Goal: Information Seeking & Learning: Learn about a topic

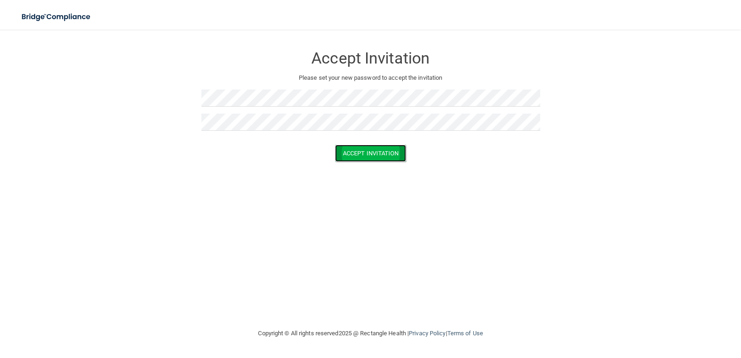
click at [374, 155] on button "Accept Invitation" at bounding box center [370, 153] width 71 height 17
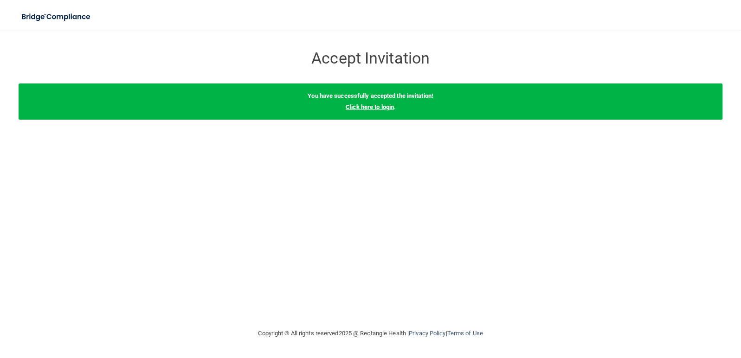
click at [361, 110] on link "Click here to login" at bounding box center [370, 106] width 48 height 7
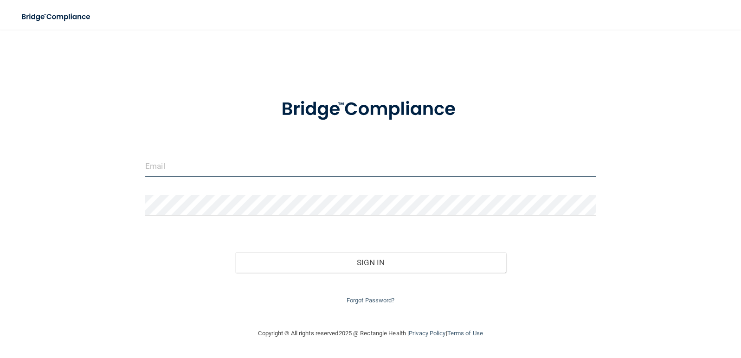
click at [166, 171] on input "email" at bounding box center [370, 166] width 451 height 21
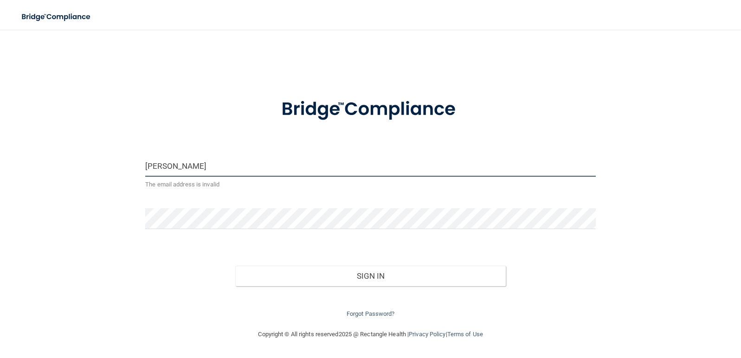
type input "[PERSON_NAME][EMAIL_ADDRESS][DOMAIN_NAME]"
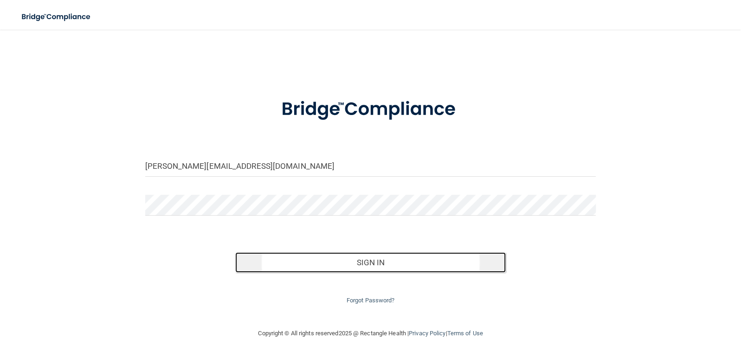
click at [372, 262] on button "Sign In" at bounding box center [370, 262] width 271 height 20
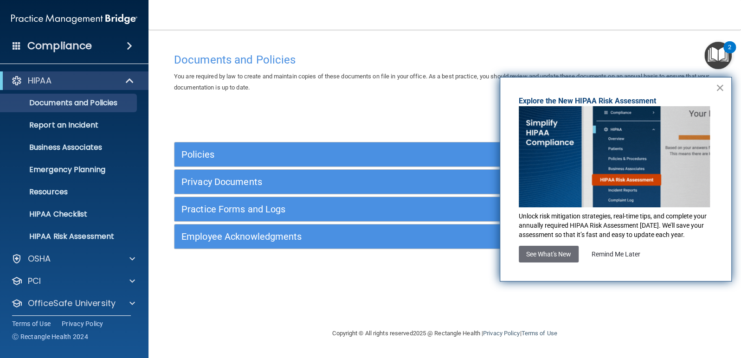
click at [722, 87] on button "×" at bounding box center [720, 87] width 9 height 15
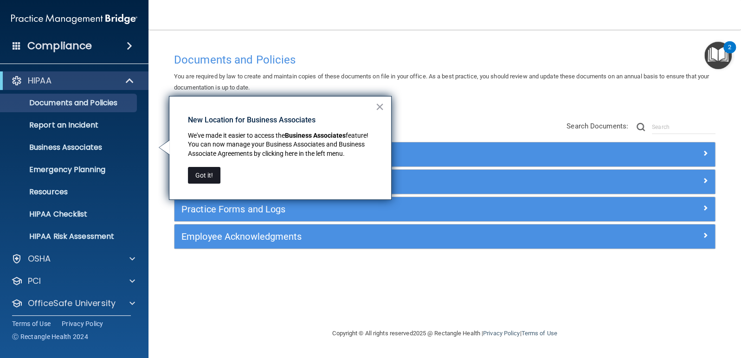
click at [205, 176] on button "Got it!" at bounding box center [204, 175] width 32 height 17
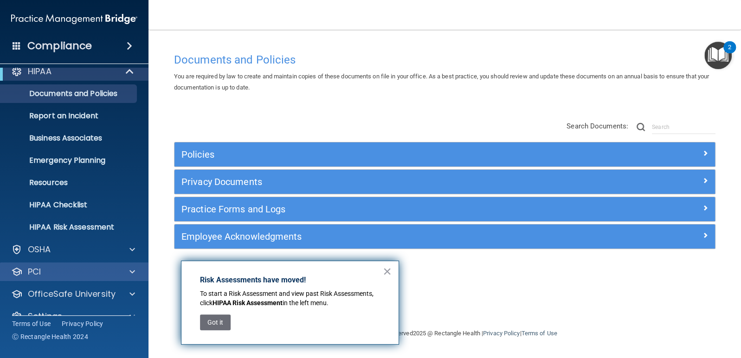
scroll to position [26, 0]
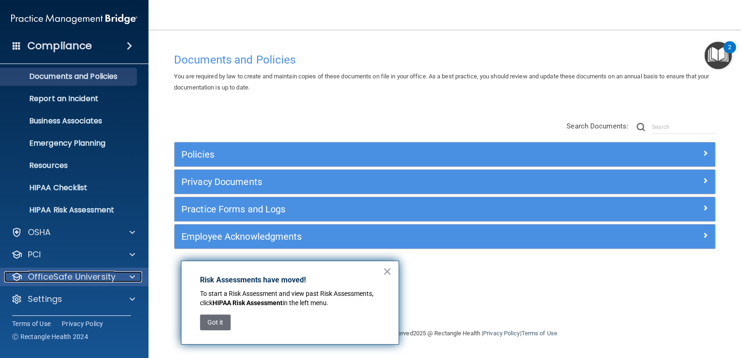
click at [58, 277] on p "OfficeSafe University" at bounding box center [72, 276] width 88 height 11
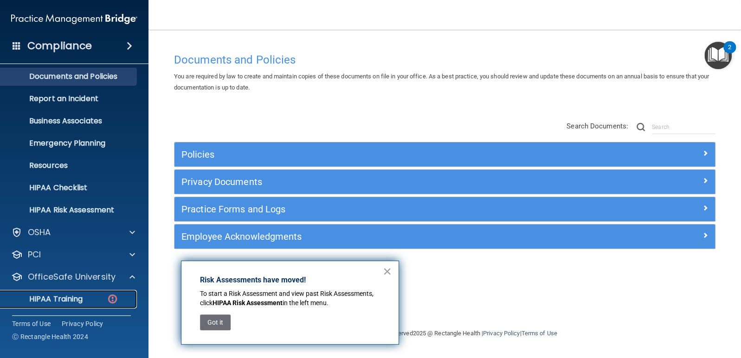
click at [64, 302] on p "HIPAA Training" at bounding box center [44, 299] width 77 height 9
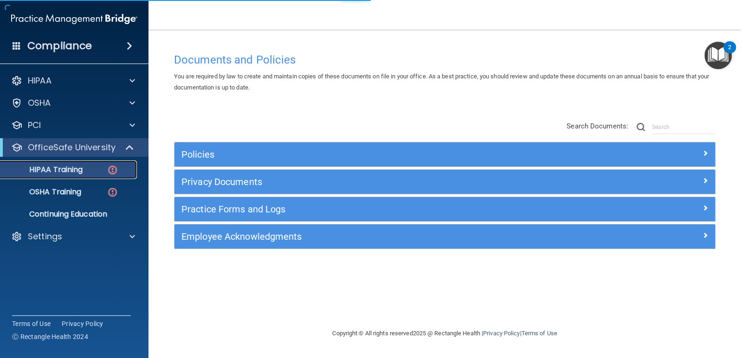
click at [55, 170] on p "HIPAA Training" at bounding box center [44, 169] width 77 height 9
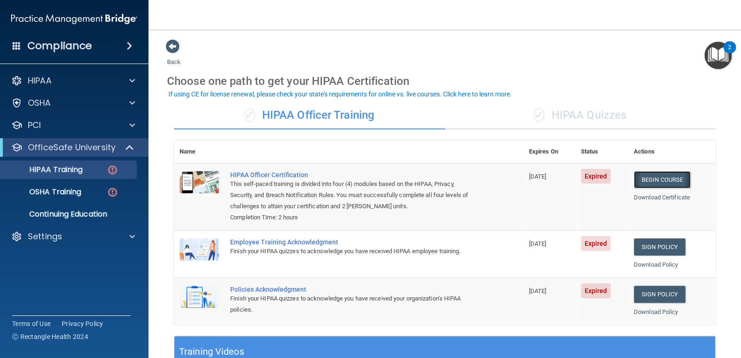
click at [664, 179] on link "Begin Course" at bounding box center [662, 179] width 57 height 17
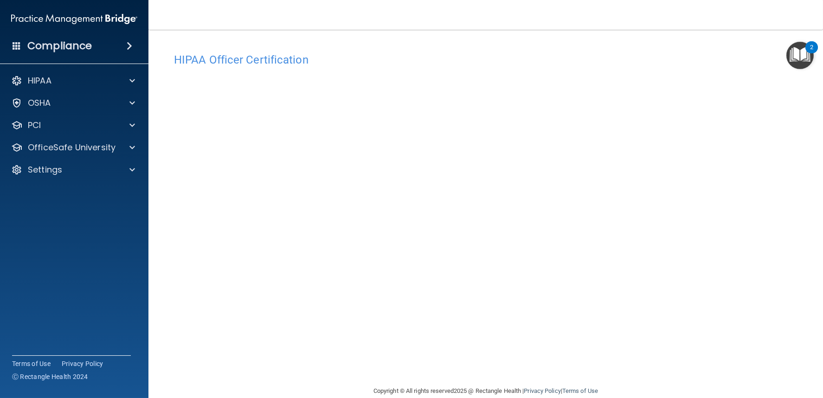
click at [741, 277] on main "HIPAA Officer Certification This course doesn’t expire until [DATE]. Are you su…" at bounding box center [485, 214] width 675 height 368
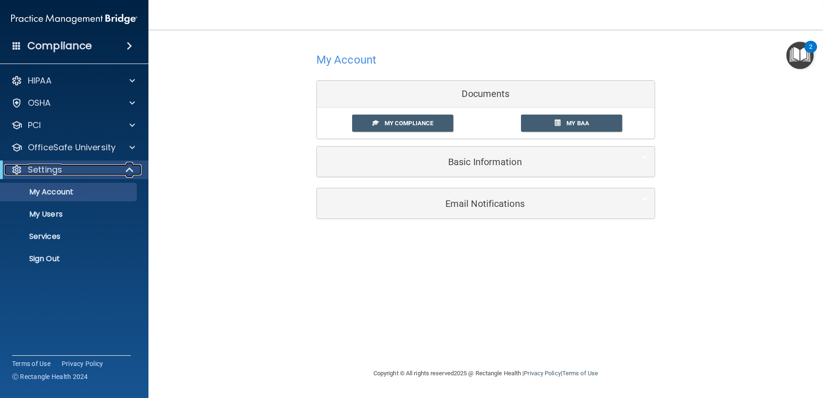
click at [39, 167] on p "Settings" at bounding box center [45, 169] width 34 height 11
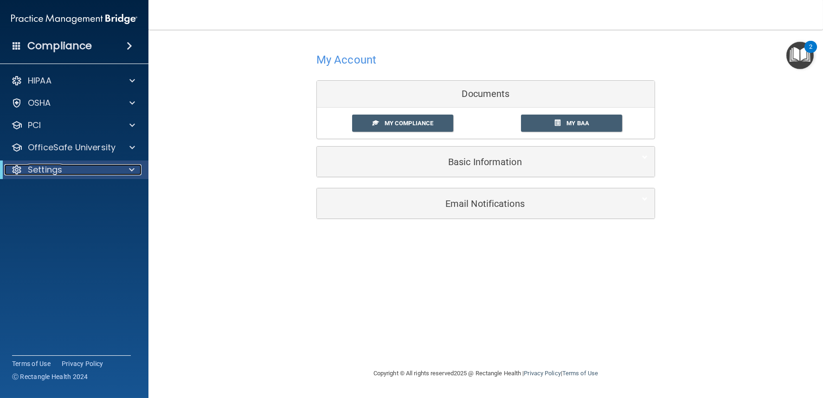
click at [39, 167] on p "Settings" at bounding box center [45, 169] width 34 height 11
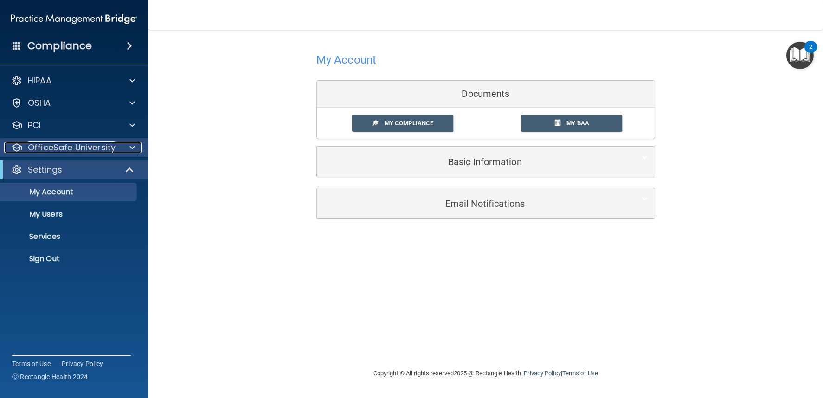
click at [48, 144] on p "OfficeSafe University" at bounding box center [72, 147] width 88 height 11
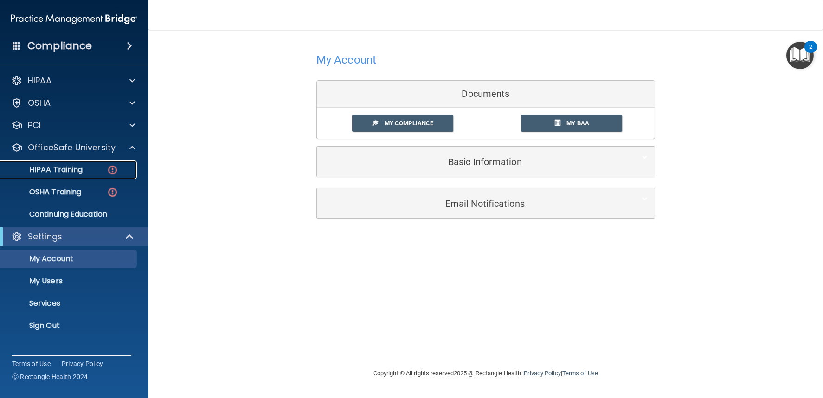
click at [46, 174] on p "HIPAA Training" at bounding box center [44, 169] width 77 height 9
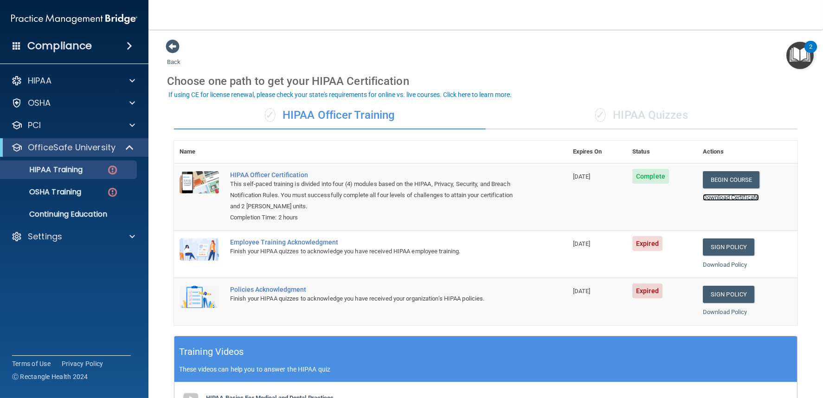
click at [731, 197] on link "Download Certificate" at bounding box center [731, 197] width 56 height 7
click at [721, 247] on link "Sign Policy" at bounding box center [729, 247] width 52 height 17
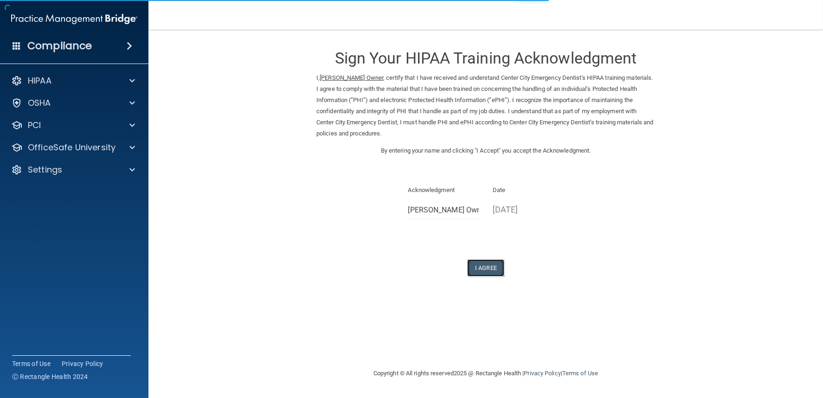
click at [477, 268] on button "I Agree" at bounding box center [485, 267] width 37 height 17
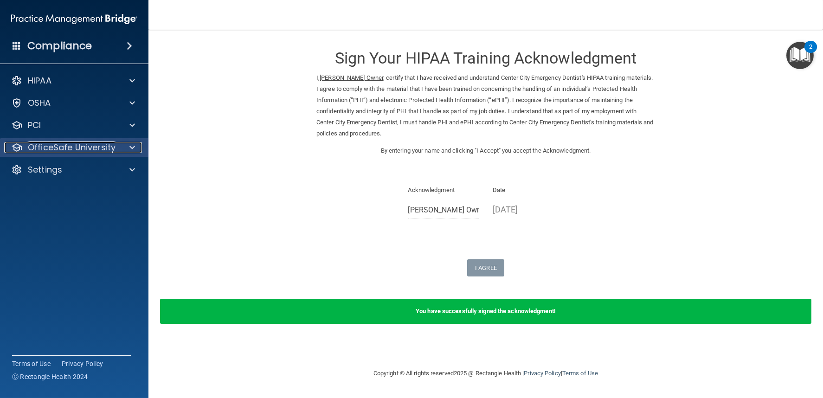
click at [53, 146] on p "OfficeSafe University" at bounding box center [72, 147] width 88 height 11
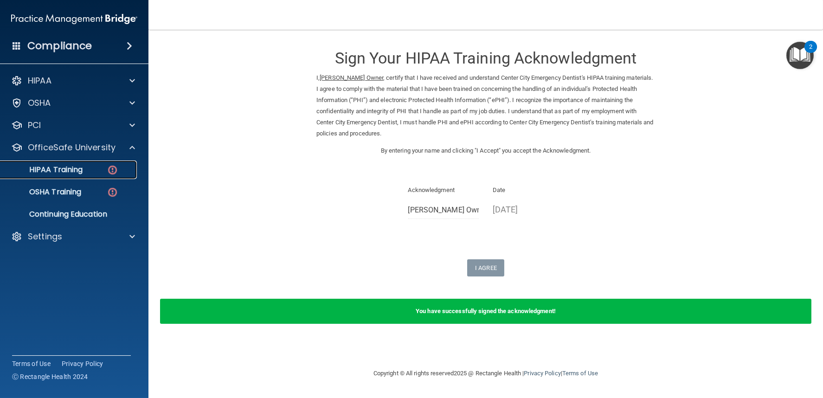
click at [66, 173] on p "HIPAA Training" at bounding box center [44, 169] width 77 height 9
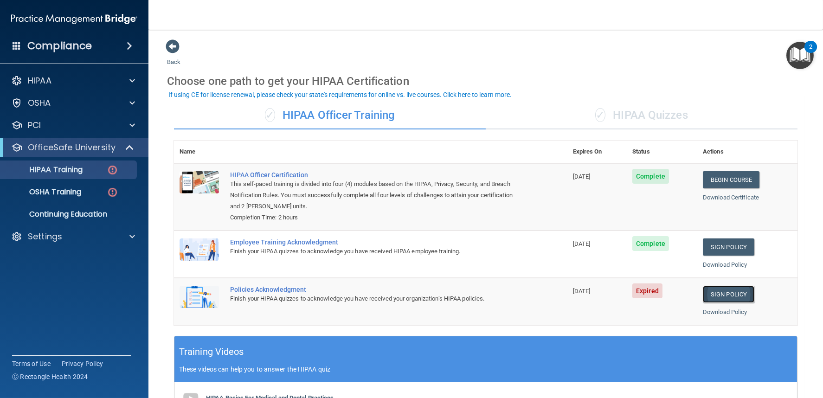
click at [714, 299] on link "Sign Policy" at bounding box center [729, 294] width 52 height 17
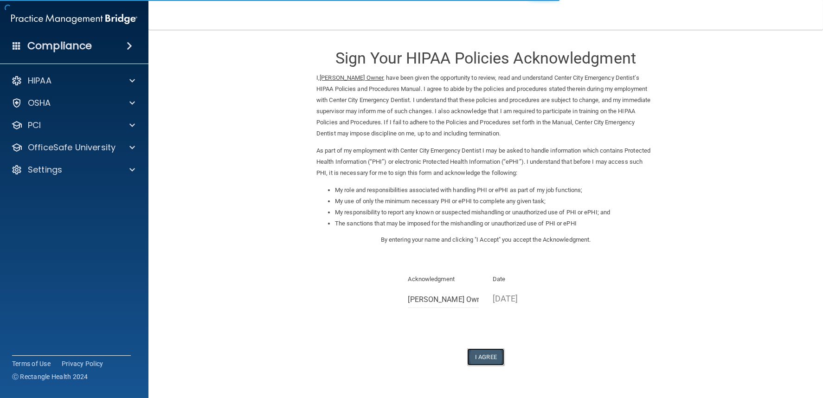
click at [481, 355] on button "I Agree" at bounding box center [485, 356] width 37 height 17
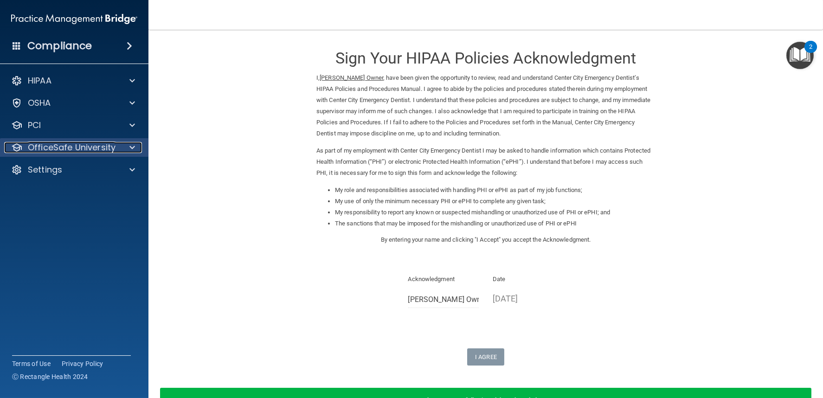
click at [36, 146] on p "OfficeSafe University" at bounding box center [72, 147] width 88 height 11
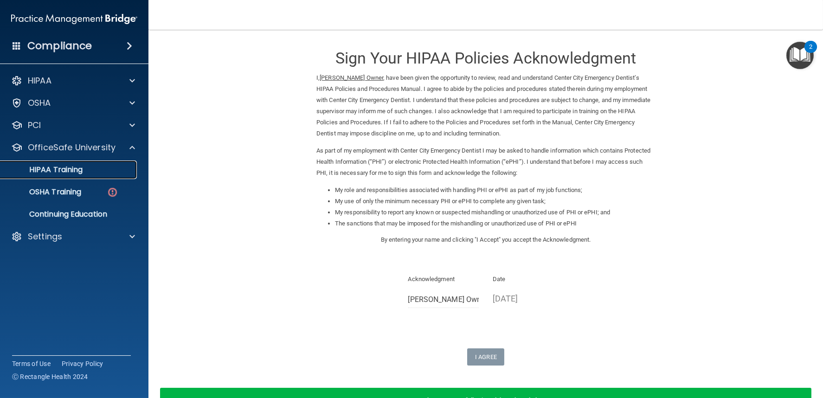
click at [45, 171] on p "HIPAA Training" at bounding box center [44, 169] width 77 height 9
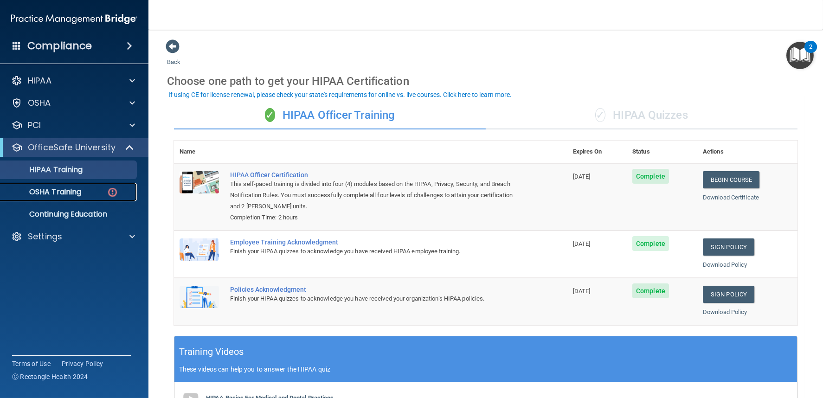
click at [50, 194] on p "OSHA Training" at bounding box center [43, 191] width 75 height 9
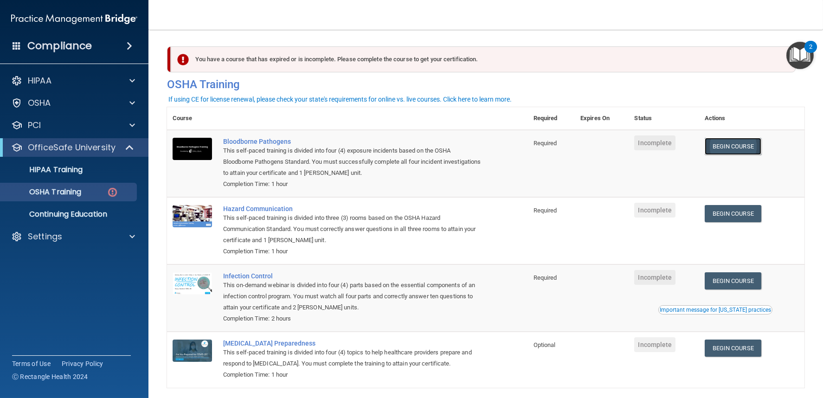
click at [728, 150] on link "Begin Course" at bounding box center [733, 146] width 57 height 17
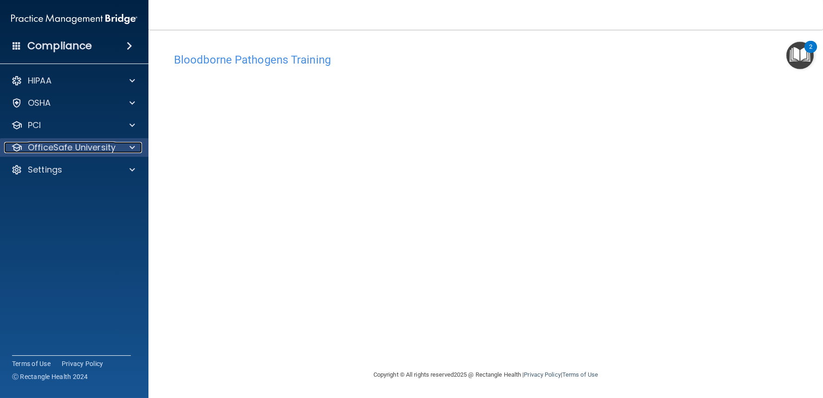
click at [43, 148] on p "OfficeSafe University" at bounding box center [72, 147] width 88 height 11
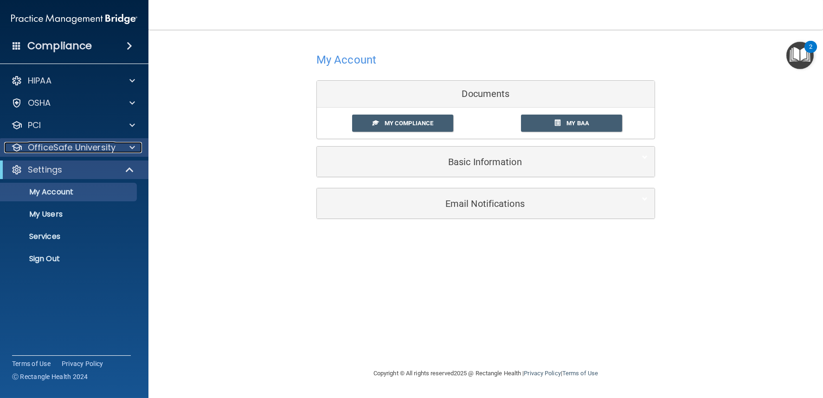
click at [50, 148] on p "OfficeSafe University" at bounding box center [72, 147] width 88 height 11
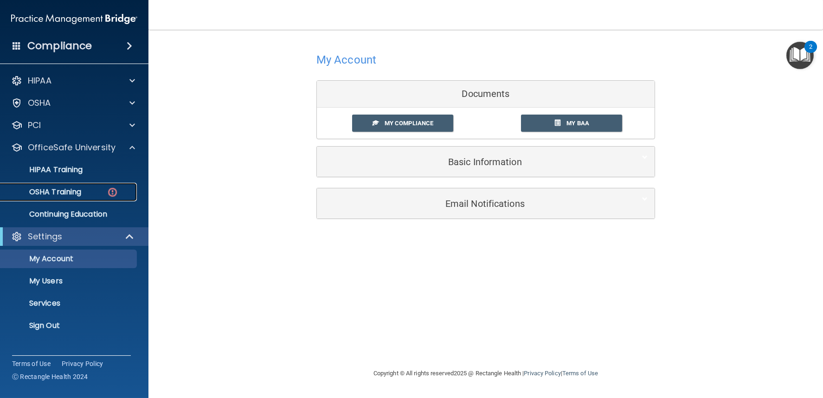
click at [49, 192] on p "OSHA Training" at bounding box center [43, 191] width 75 height 9
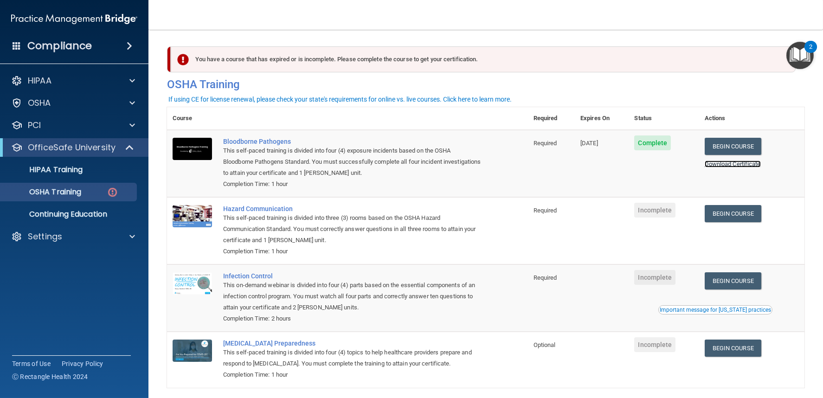
click at [721, 162] on link "Download Certificate" at bounding box center [733, 164] width 56 height 7
